Goal: Information Seeking & Learning: Learn about a topic

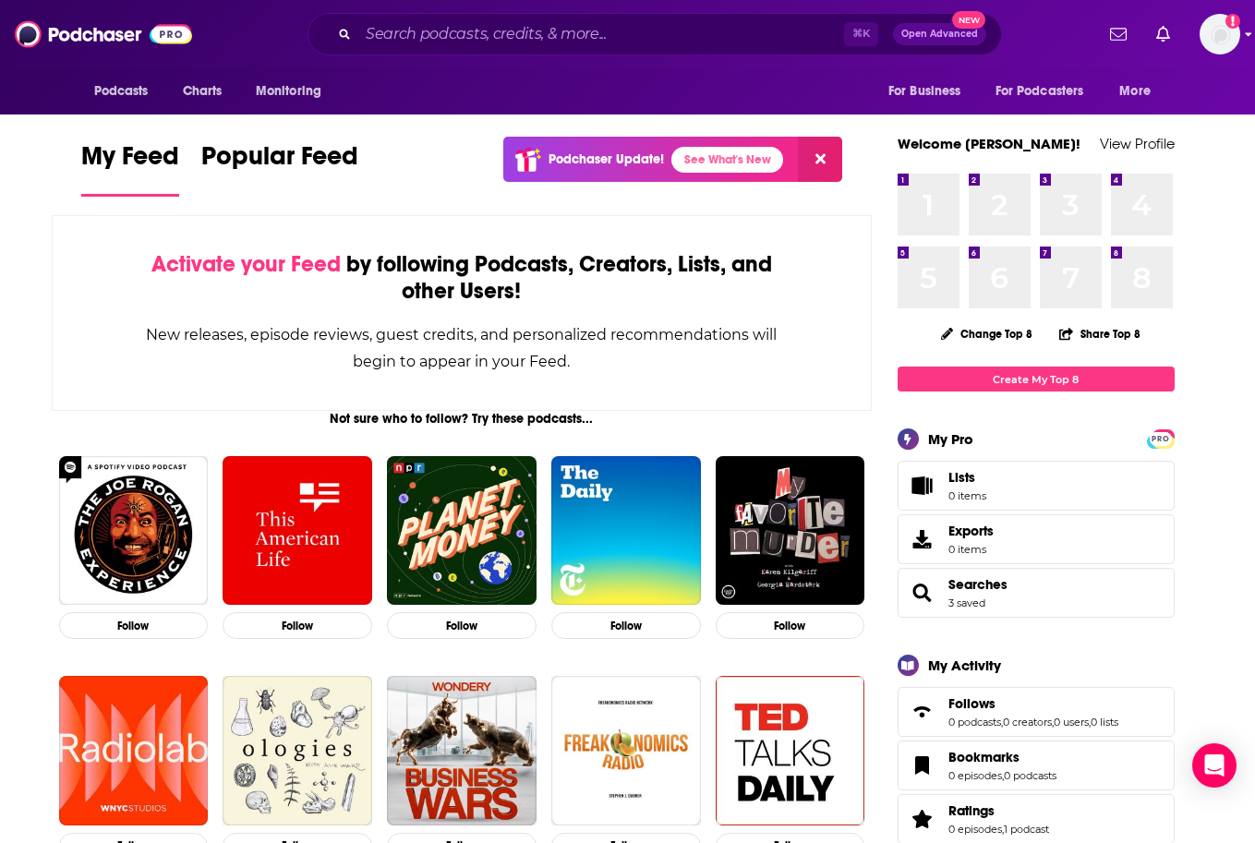
click at [1220, 36] on img "Logged in as Jeffmarschner" at bounding box center [1220, 34] width 41 height 41
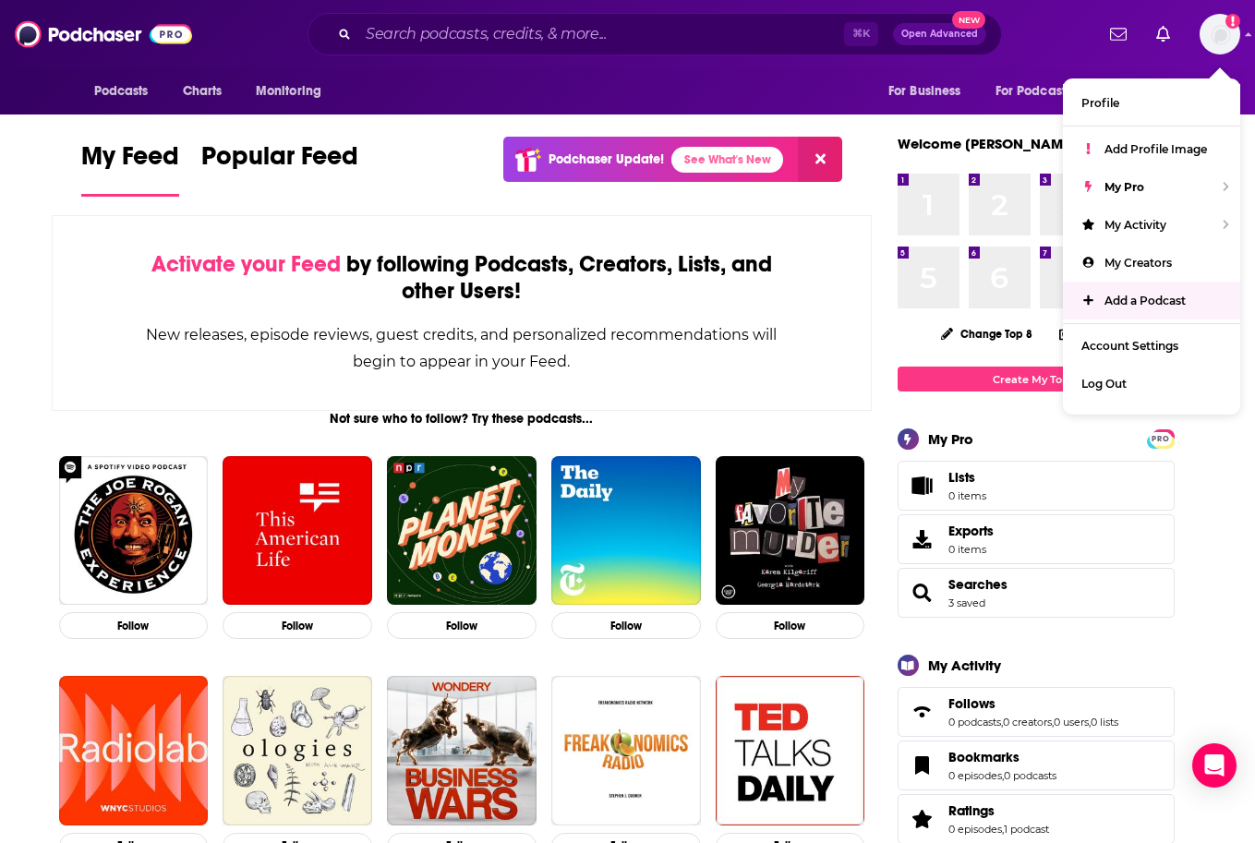
click at [715, 77] on div "Podcasts Charts Monitoring For Business For Podcasters More" at bounding box center [628, 91] width 1182 height 46
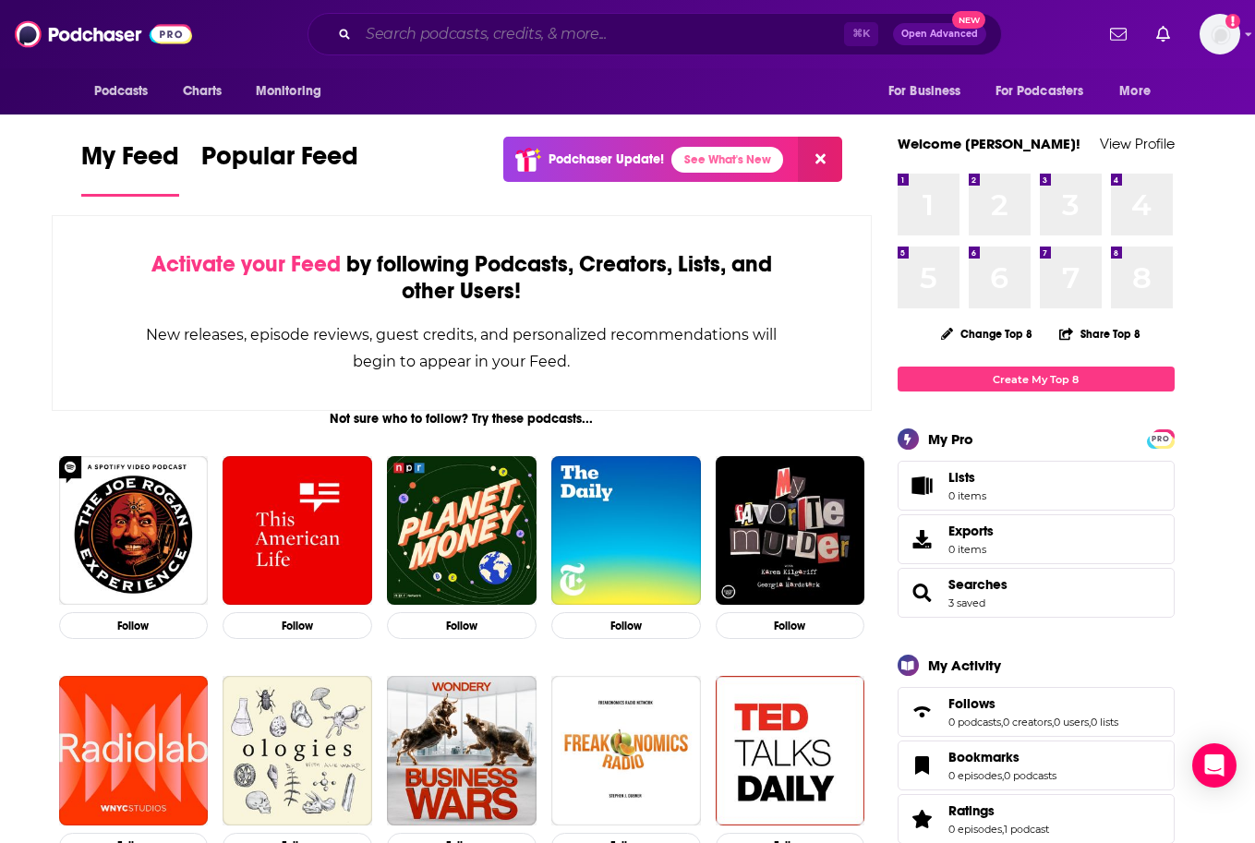
click at [658, 34] on input "Search podcasts, credits, & more..." at bounding box center [601, 34] width 486 height 30
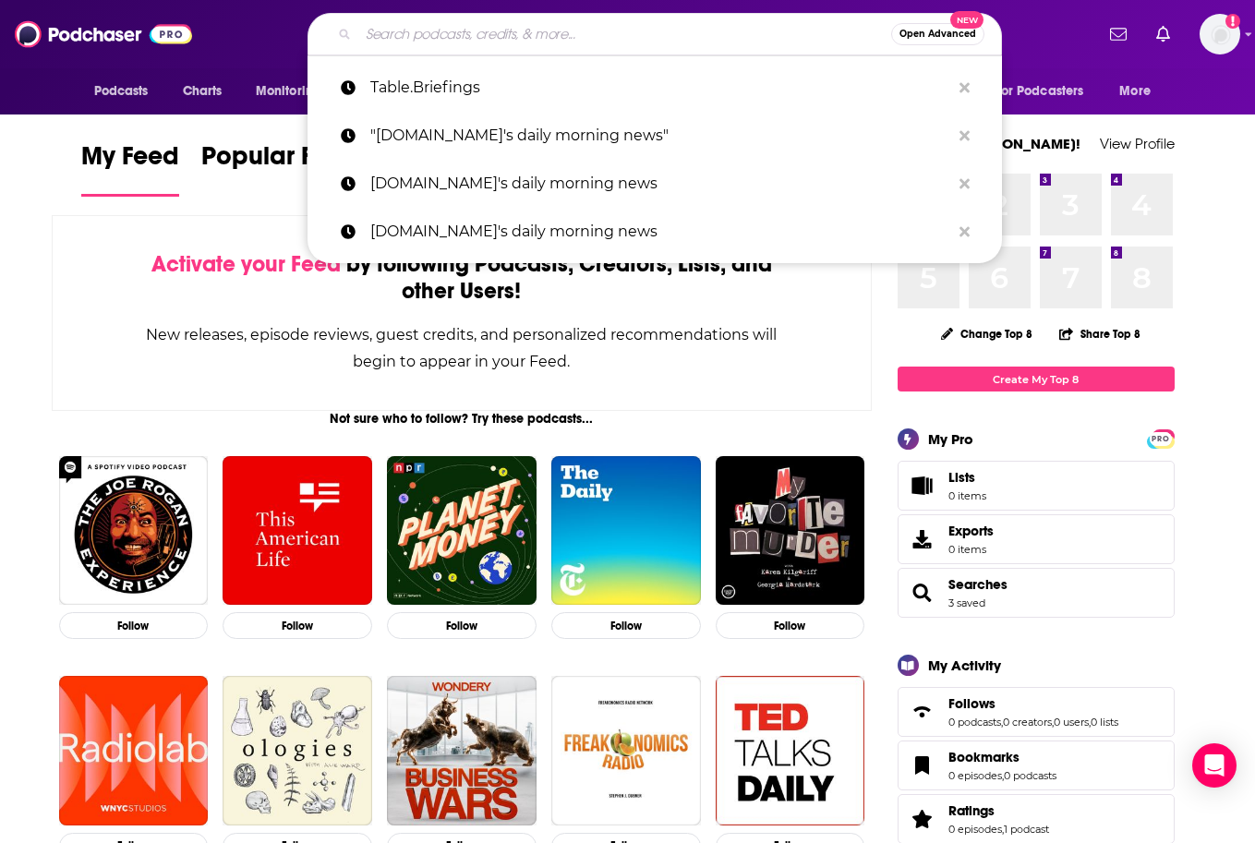
paste input "Future of Everything podcast"
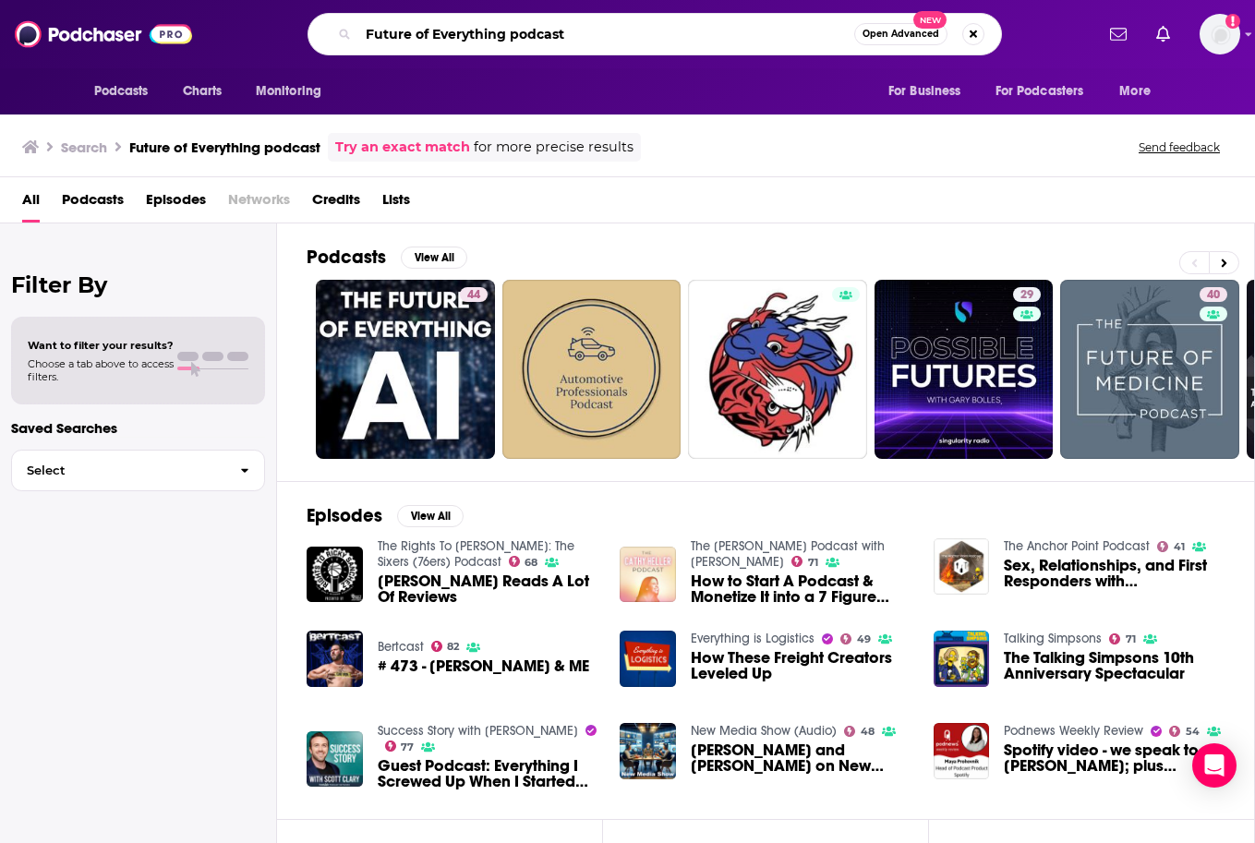
click at [606, 39] on input "Future of Everything podcast" at bounding box center [606, 34] width 496 height 30
type input "Future of Everything"
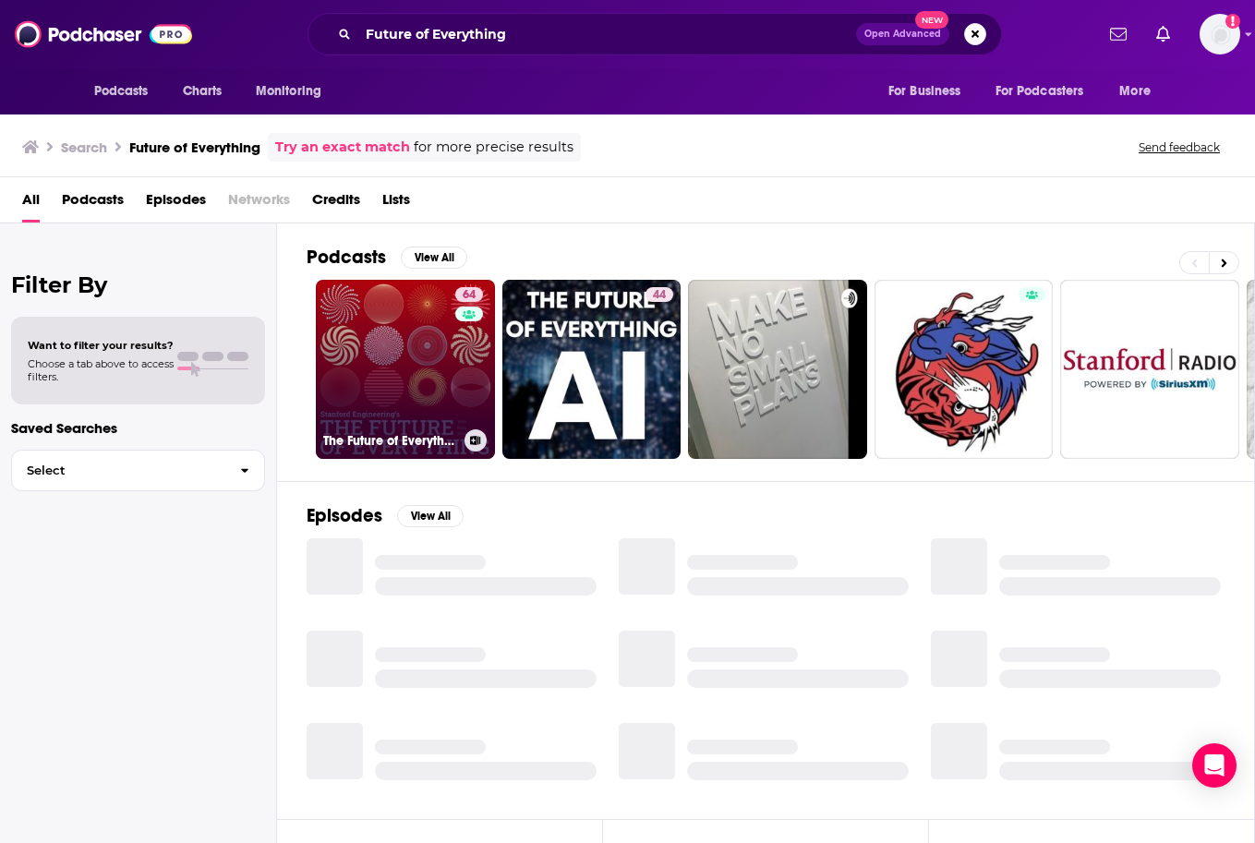
click at [396, 433] on h3 "The Future of Everything" at bounding box center [390, 441] width 134 height 16
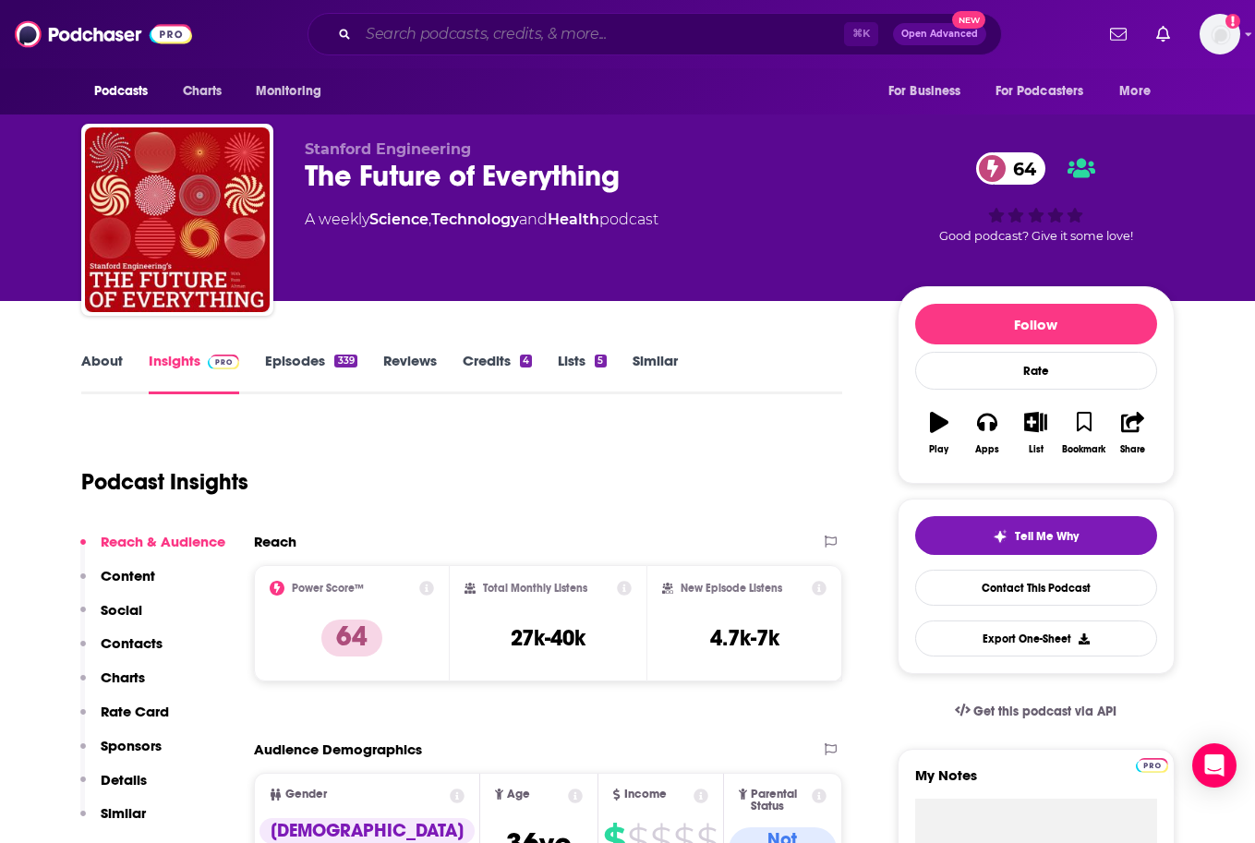
click at [528, 30] on input "Search podcasts, credits, & more..." at bounding box center [601, 34] width 486 height 30
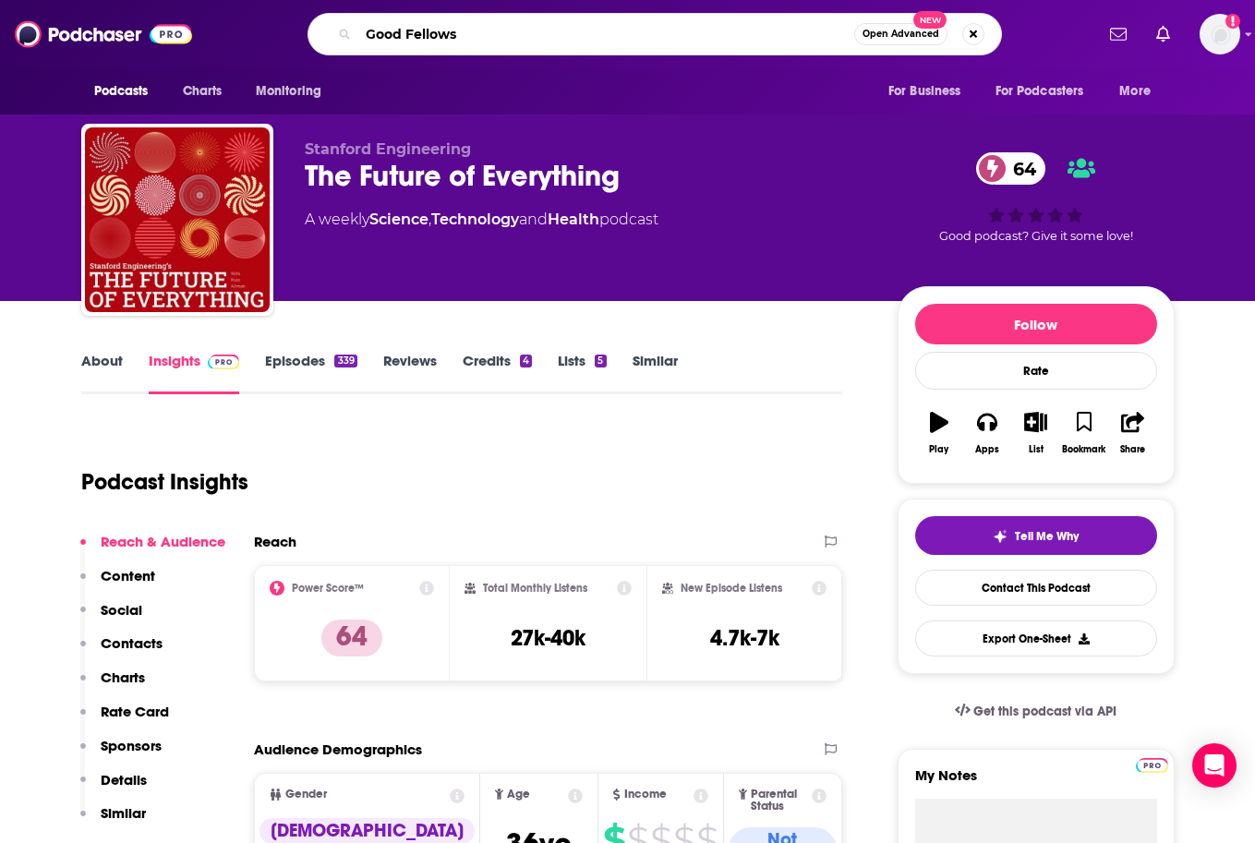
type input "Good Fellows"
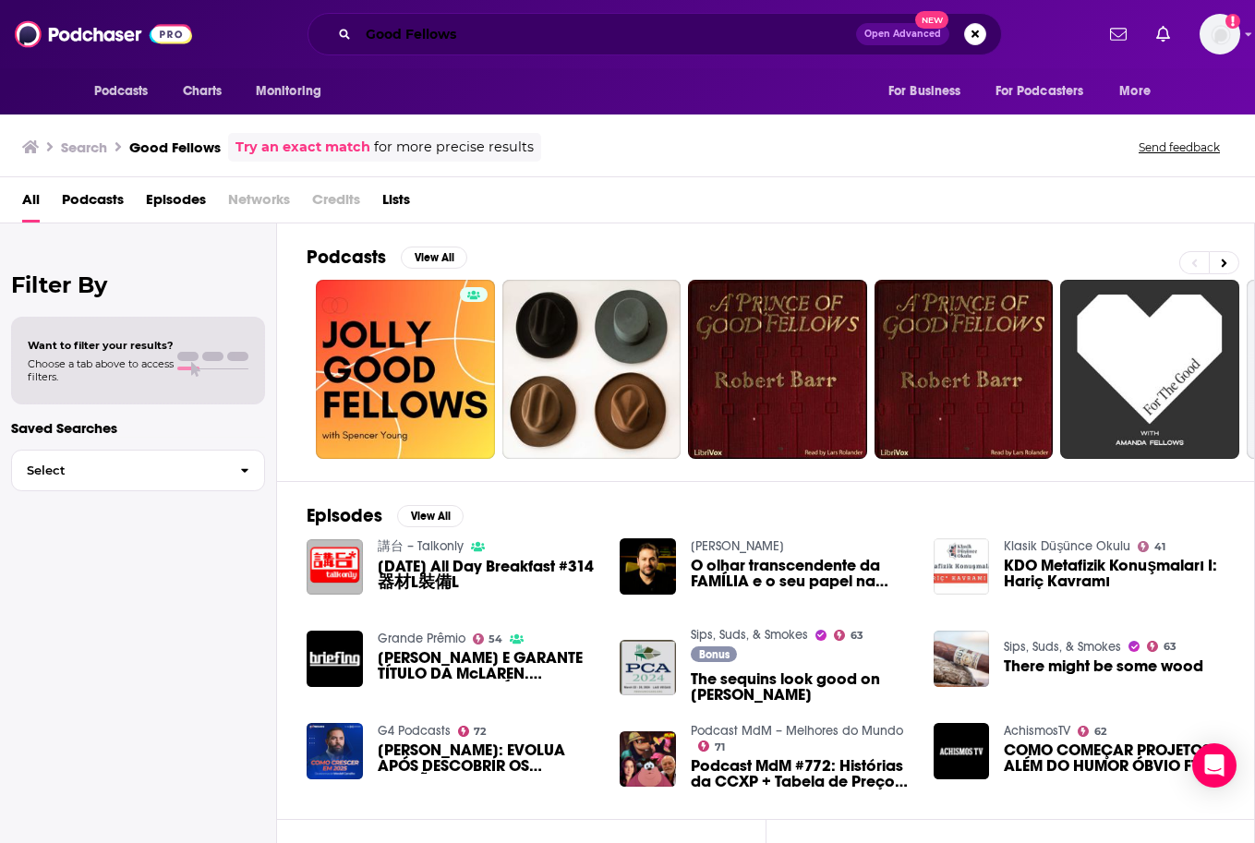
click at [368, 39] on input "Good Fellows" at bounding box center [607, 34] width 498 height 30
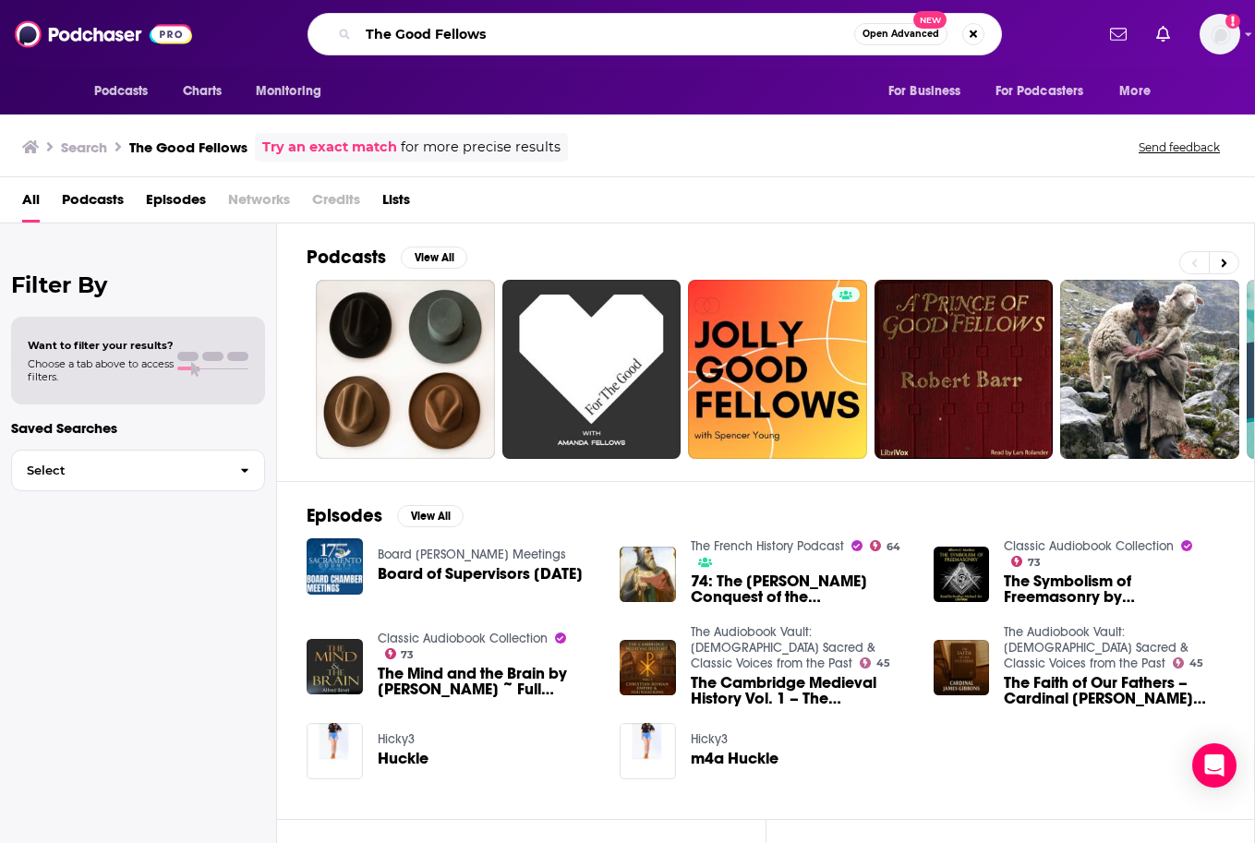
drag, startPoint x: 503, startPoint y: 36, endPoint x: 282, endPoint y: 23, distance: 222.0
click at [282, 23] on div "The Good Fellows Open Advanced New" at bounding box center [654, 34] width 877 height 42
type input "uncommon knowledge"
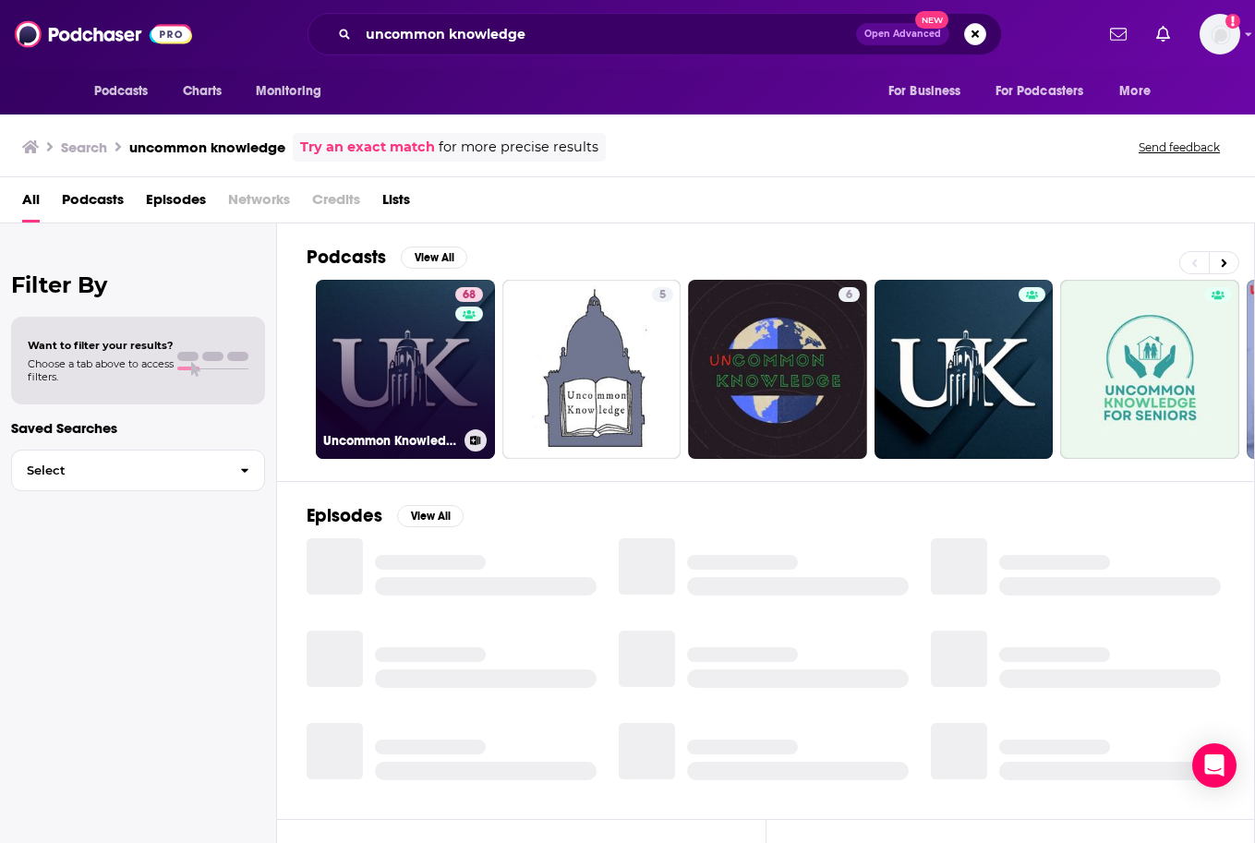
click at [396, 351] on link "68 Uncommon Knowledge" at bounding box center [405, 369] width 179 height 179
